Goal: Task Accomplishment & Management: Manage account settings

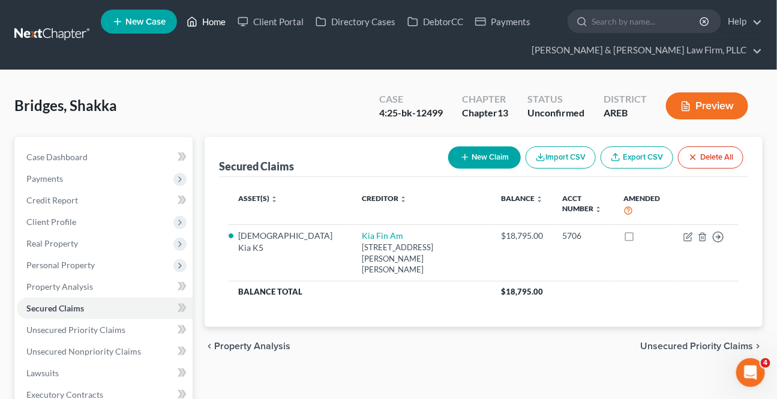
click at [221, 24] on link "Home" at bounding box center [206, 22] width 51 height 22
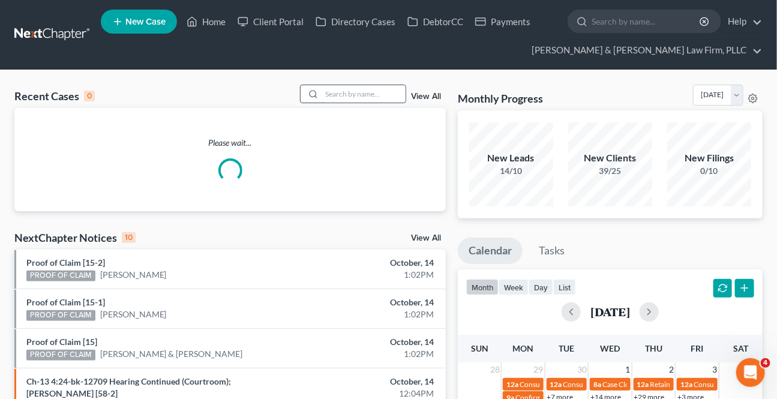
click at [338, 95] on input "search" at bounding box center [363, 93] width 84 height 17
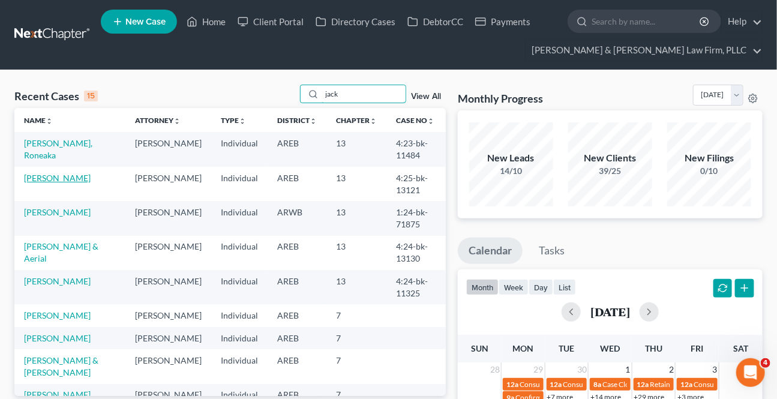
type input "jack"
click at [53, 178] on link "[PERSON_NAME]" at bounding box center [57, 178] width 67 height 10
select select "2"
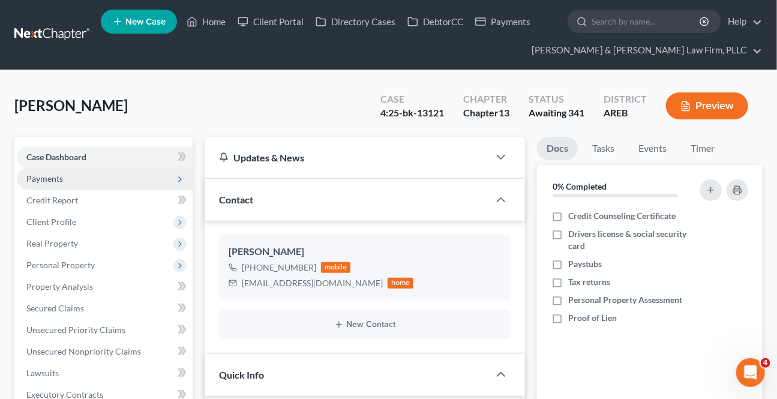
click at [47, 179] on span "Payments" at bounding box center [44, 178] width 37 height 10
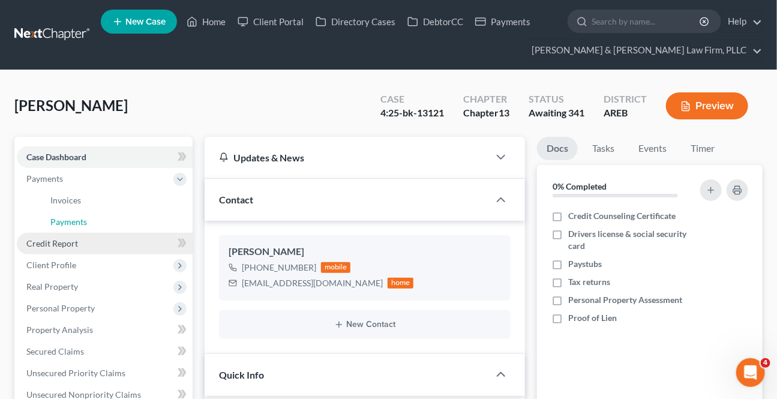
drag, startPoint x: 66, startPoint y: 224, endPoint x: 73, endPoint y: 231, distance: 9.8
click at [66, 224] on span "Payments" at bounding box center [68, 222] width 37 height 10
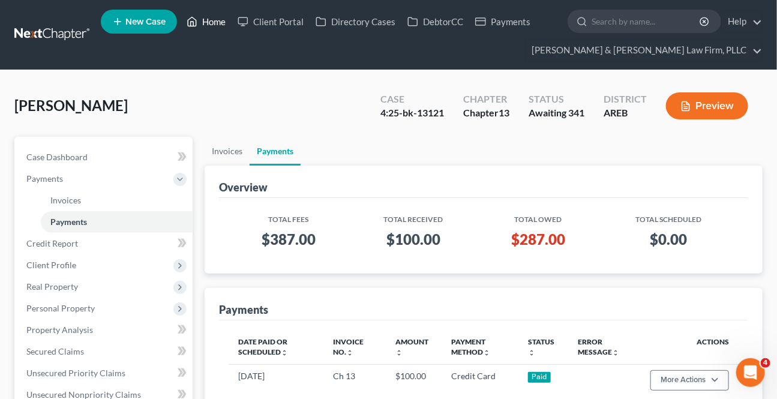
click at [218, 19] on link "Home" at bounding box center [206, 22] width 51 height 22
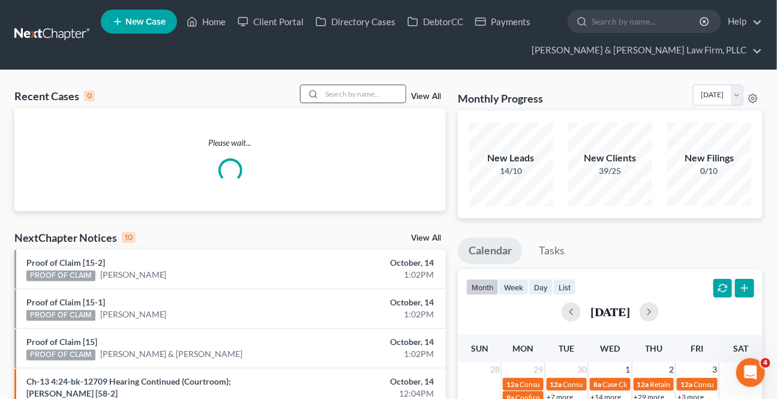
drag, startPoint x: 324, startPoint y: 91, endPoint x: 321, endPoint y: 98, distance: 7.0
click at [322, 92] on input "search" at bounding box center [363, 93] width 84 height 17
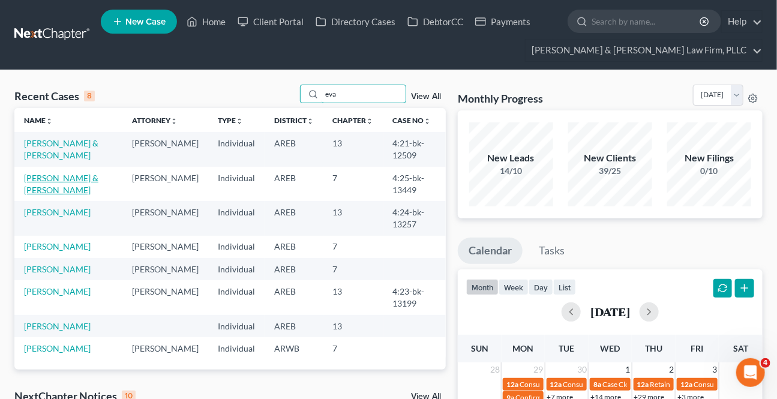
type input "eva"
click at [53, 175] on link "[PERSON_NAME] & [PERSON_NAME]" at bounding box center [61, 184] width 74 height 22
select select "4"
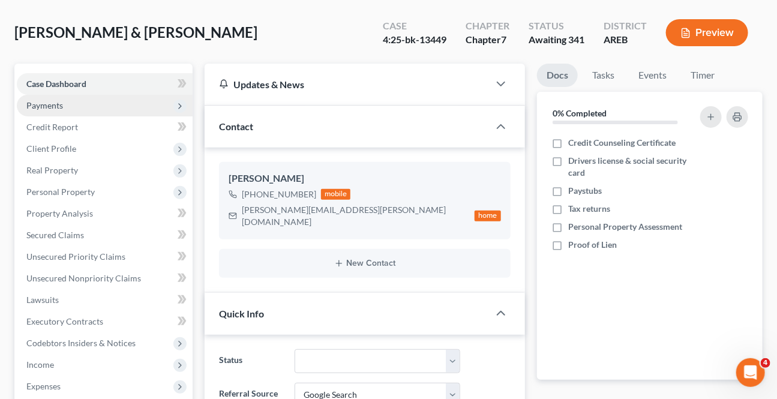
scroll to position [54, 0]
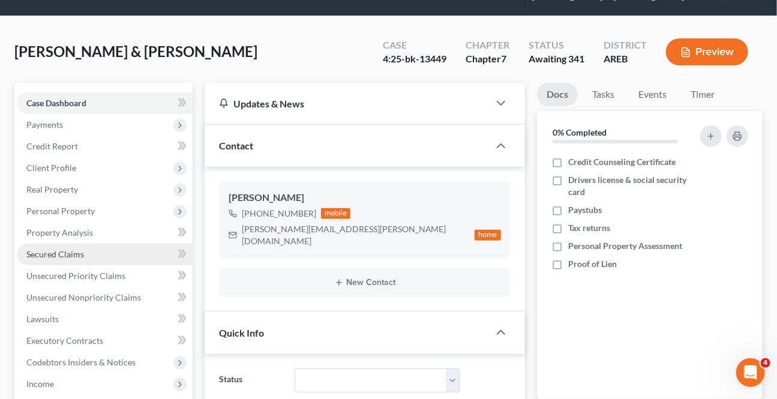
click at [42, 245] on link "Secured Claims" at bounding box center [105, 254] width 176 height 22
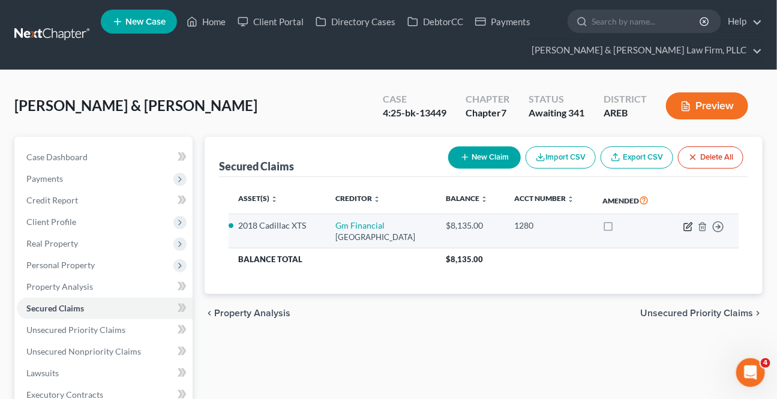
click at [686, 224] on icon "button" at bounding box center [688, 227] width 10 height 10
select select "45"
select select "2"
select select "0"
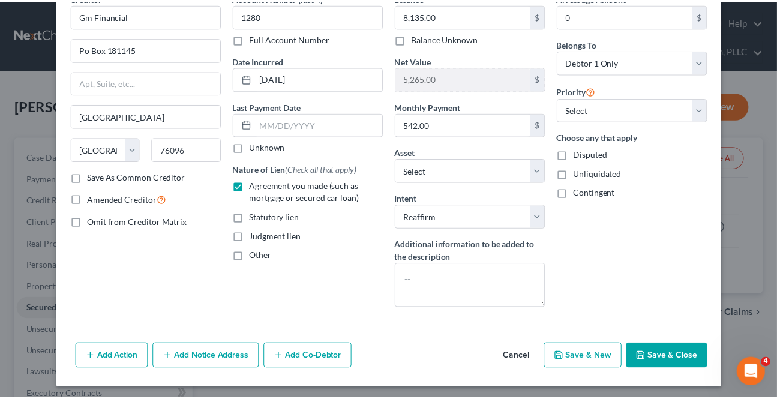
scroll to position [67, 0]
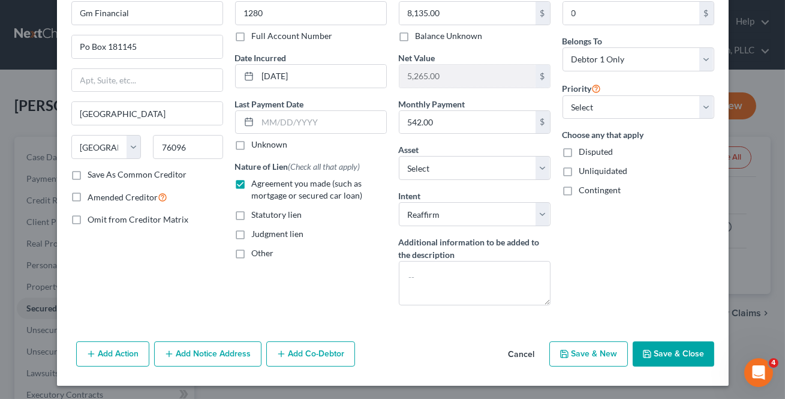
click at [511, 360] on button "Cancel" at bounding box center [522, 354] width 46 height 24
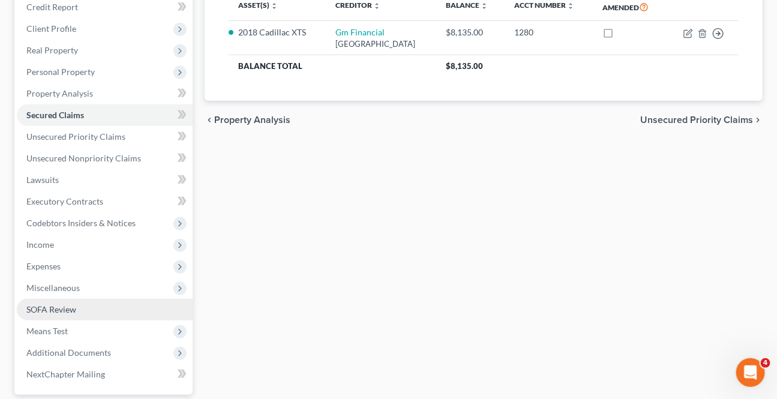
scroll to position [218, 0]
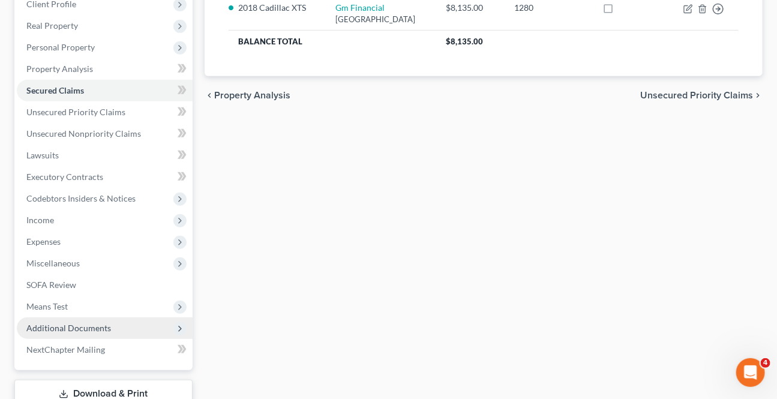
click at [68, 324] on span "Additional Documents" at bounding box center [68, 328] width 85 height 10
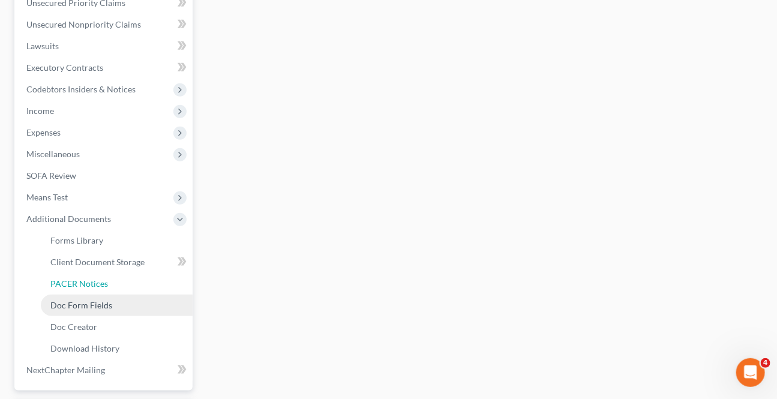
drag, startPoint x: 79, startPoint y: 285, endPoint x: 73, endPoint y: 295, distance: 12.1
click at [79, 284] on span "PACER Notices" at bounding box center [79, 283] width 58 height 10
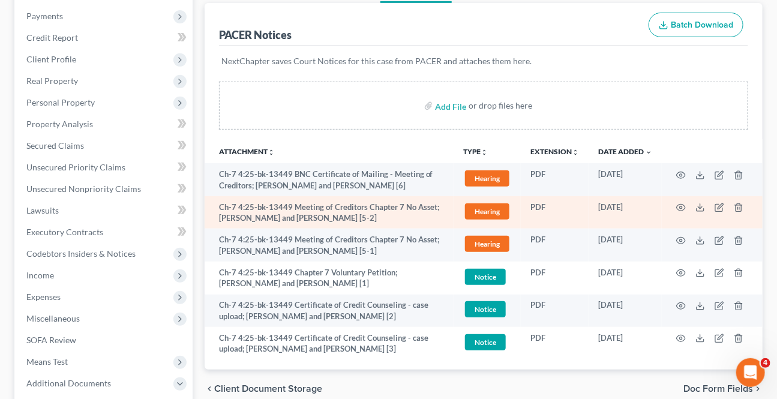
scroll to position [163, 0]
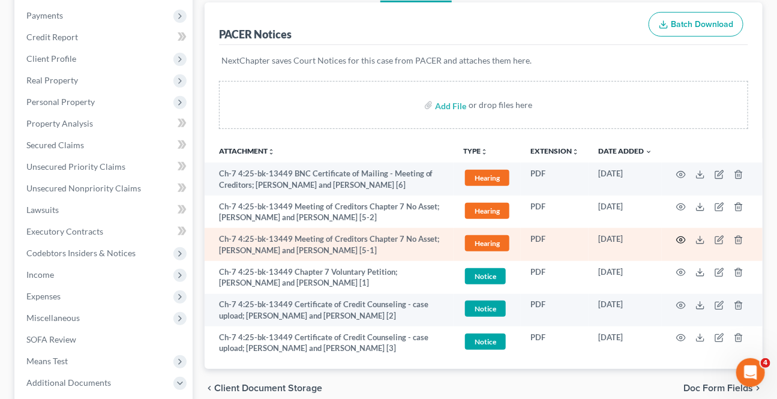
click at [677, 235] on icon "button" at bounding box center [681, 240] width 10 height 10
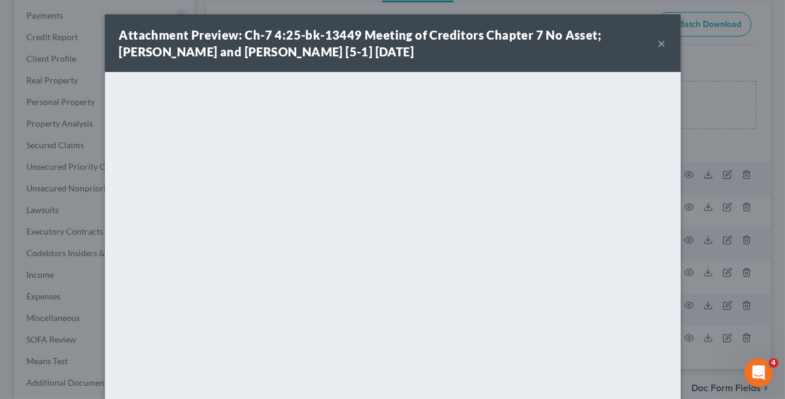
click at [658, 47] on button "×" at bounding box center [662, 43] width 8 height 14
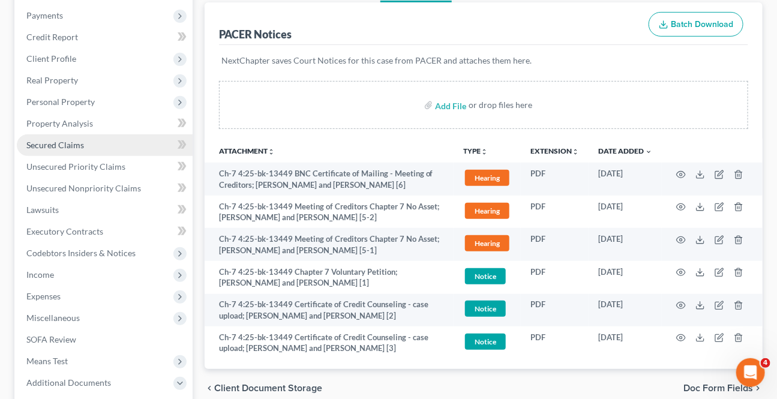
click at [62, 142] on span "Secured Claims" at bounding box center [55, 145] width 58 height 10
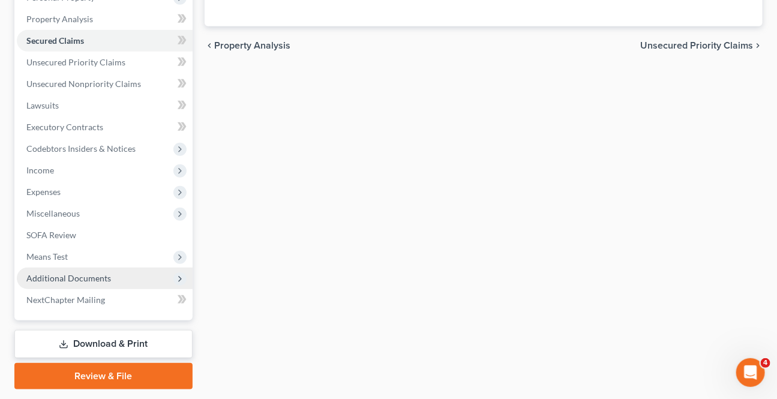
scroll to position [302, 0]
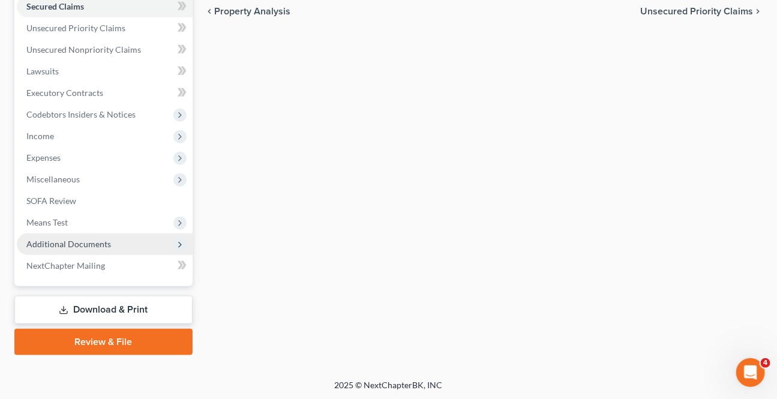
click at [105, 242] on span "Additional Documents" at bounding box center [68, 244] width 85 height 10
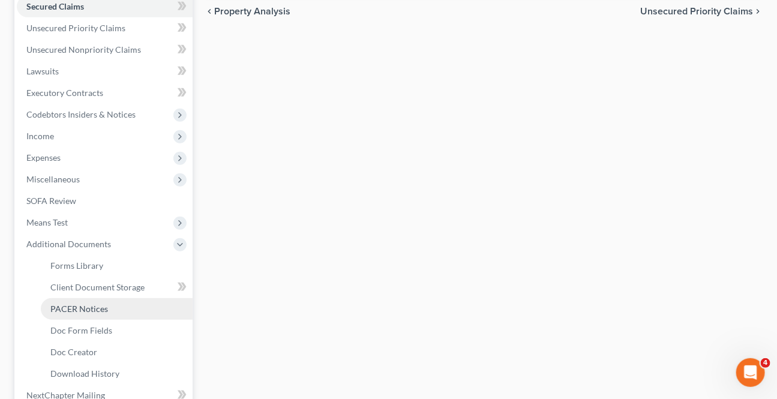
click at [95, 298] on link "PACER Notices" at bounding box center [117, 309] width 152 height 22
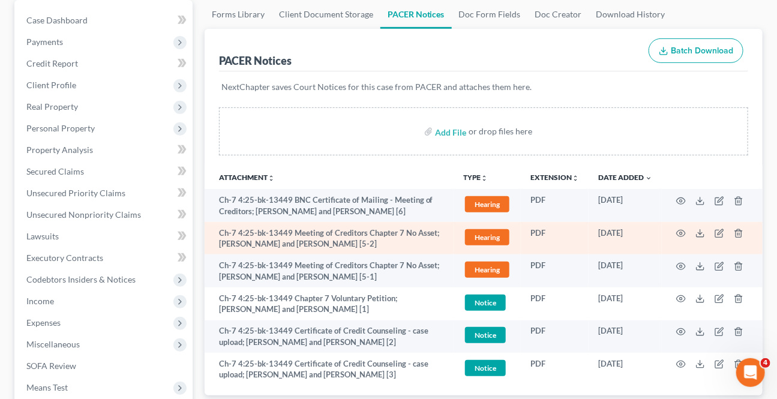
scroll to position [163, 0]
